Goal: Transaction & Acquisition: Subscribe to service/newsletter

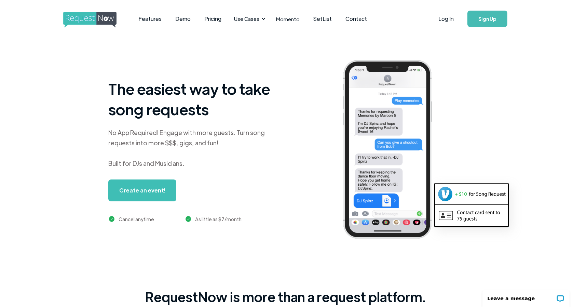
scroll to position [0, 2]
click at [156, 17] on link "Features" at bounding box center [150, 18] width 37 height 21
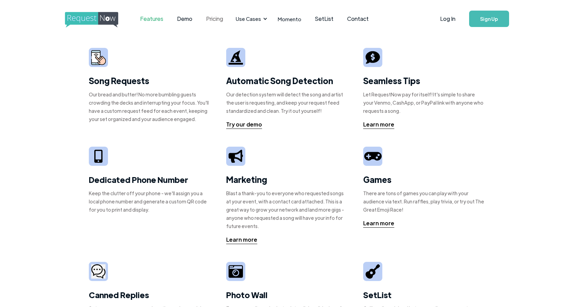
click at [212, 20] on link "Pricing" at bounding box center [214, 18] width 31 height 21
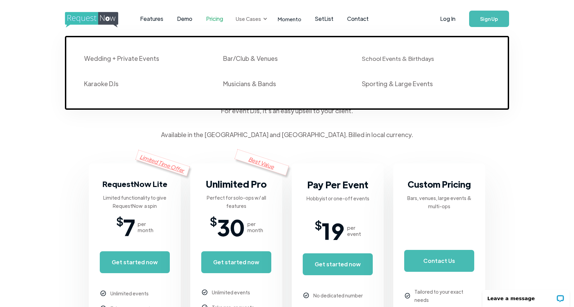
click at [260, 17] on div "Use Cases" at bounding box center [251, 18] width 38 height 21
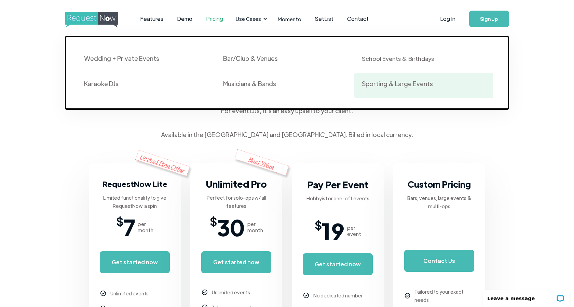
click at [384, 84] on div "Sporting & Large Events" at bounding box center [397, 84] width 71 height 8
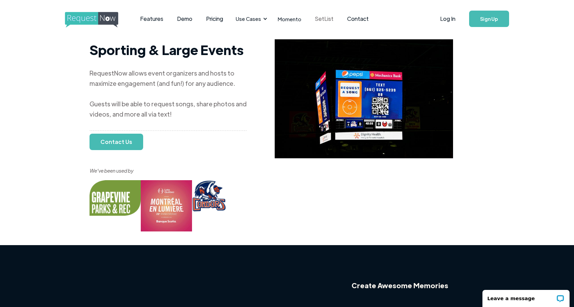
click at [327, 18] on link "SetList" at bounding box center [324, 18] width 32 height 21
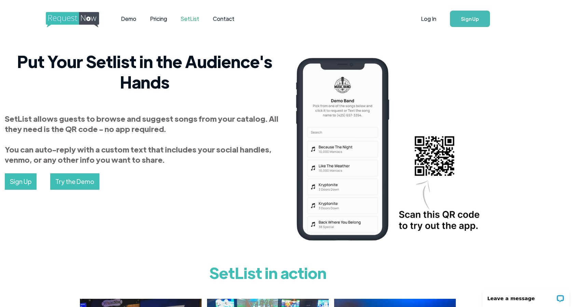
scroll to position [0, 19]
click at [64, 11] on div "Demo Pricing SetList Contact" at bounding box center [215, 18] width 338 height 21
click at [68, 17] on img "home" at bounding box center [79, 20] width 66 height 16
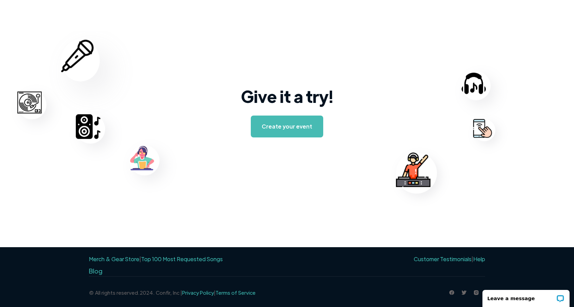
scroll to position [1060, 0]
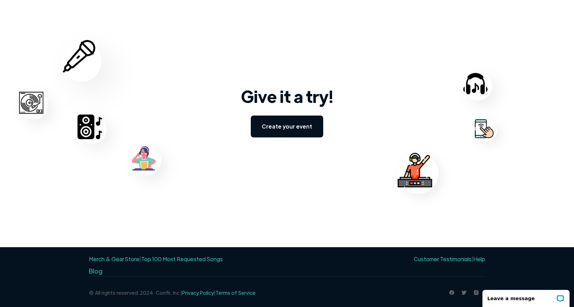
click at [311, 124] on link "Create your event" at bounding box center [287, 126] width 72 height 22
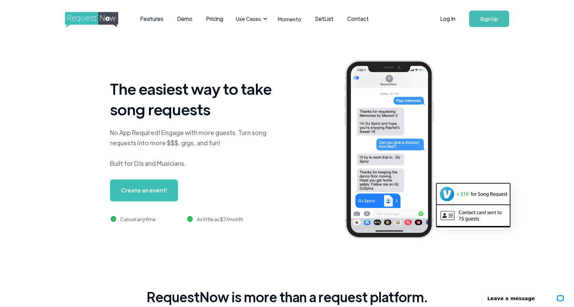
scroll to position [0, 0]
click at [489, 19] on link "Sign Up" at bounding box center [489, 19] width 40 height 16
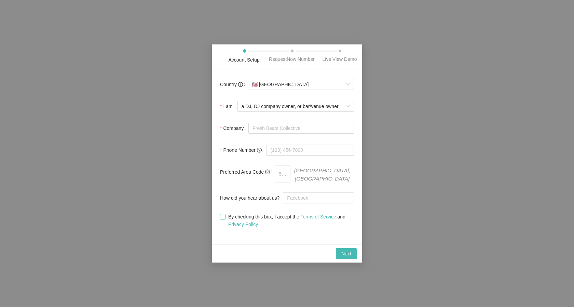
click at [225, 217] on span "By checking this box, I accept the Terms of Service and Privacy Policy" at bounding box center [289, 220] width 128 height 15
click at [225, 217] on input "By checking this box, I accept the Terms of Service and Privacy Policy" at bounding box center [222, 216] width 5 height 5
checkbox input "true"
click at [354, 254] on button "Next" at bounding box center [346, 253] width 21 height 11
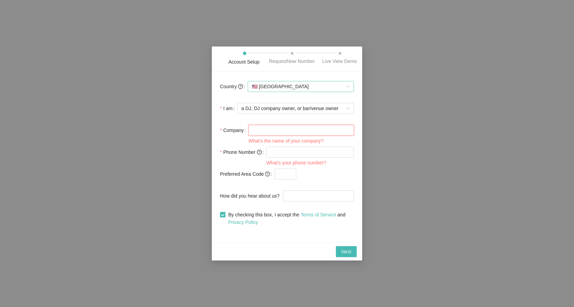
click at [304, 88] on span "🇺🇸 United States" at bounding box center [301, 86] width 98 height 10
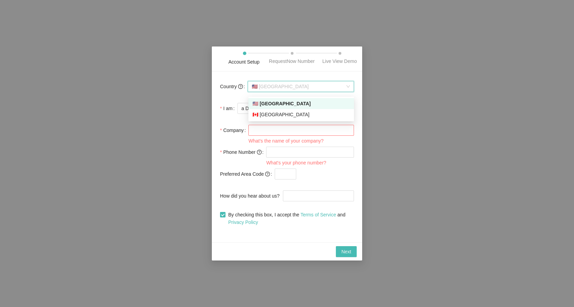
click at [289, 77] on div "Country 🇺🇸 United States I am a DJ, DJ company owner, or bar/venue owner Compan…" at bounding box center [287, 156] width 150 height 171
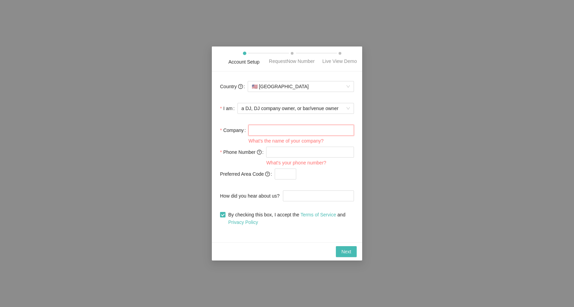
click at [288, 133] on input "Company" at bounding box center [301, 130] width 106 height 11
click at [153, 111] on div "Account Setup RequestNow Number Live View Demo Country 🇺🇸 United States I am a …" at bounding box center [287, 153] width 574 height 307
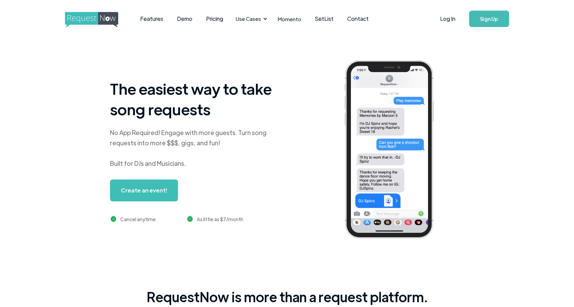
click at [82, 17] on img "home" at bounding box center [98, 20] width 66 height 16
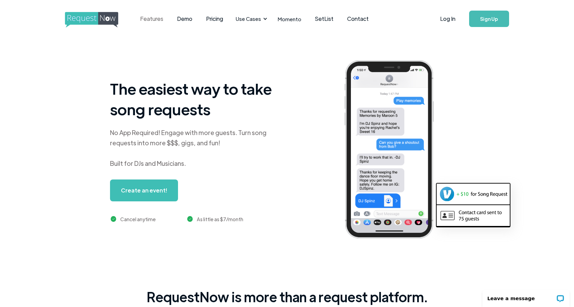
click at [150, 18] on link "Features" at bounding box center [151, 18] width 37 height 21
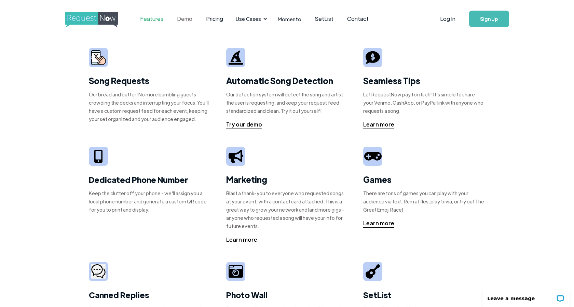
click at [185, 16] on link "Demo" at bounding box center [184, 18] width 29 height 21
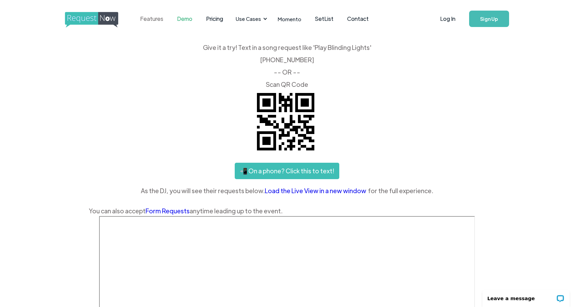
click at [158, 20] on link "Features" at bounding box center [151, 18] width 37 height 21
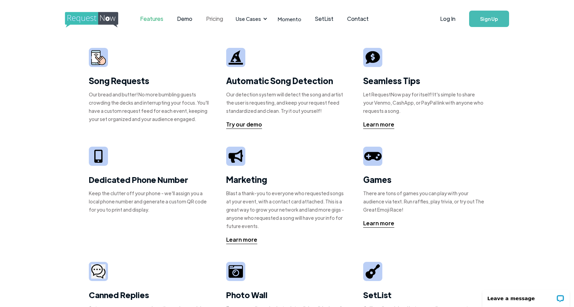
click at [217, 19] on link "Pricing" at bounding box center [214, 18] width 31 height 21
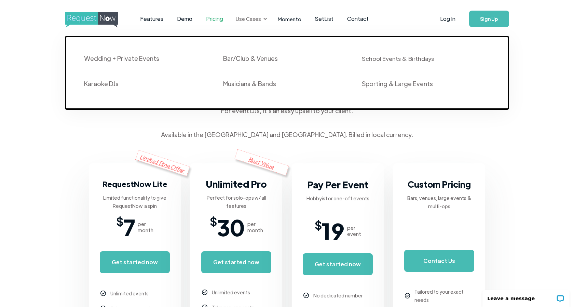
click at [248, 21] on div "Use Cases" at bounding box center [248, 19] width 25 height 8
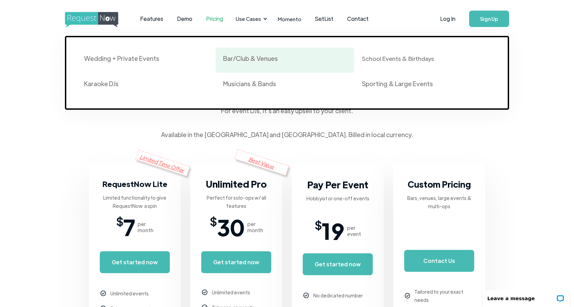
click at [248, 57] on div "Bar/Club & Venues" at bounding box center [250, 58] width 55 height 8
